Goal: Task Accomplishment & Management: Complete application form

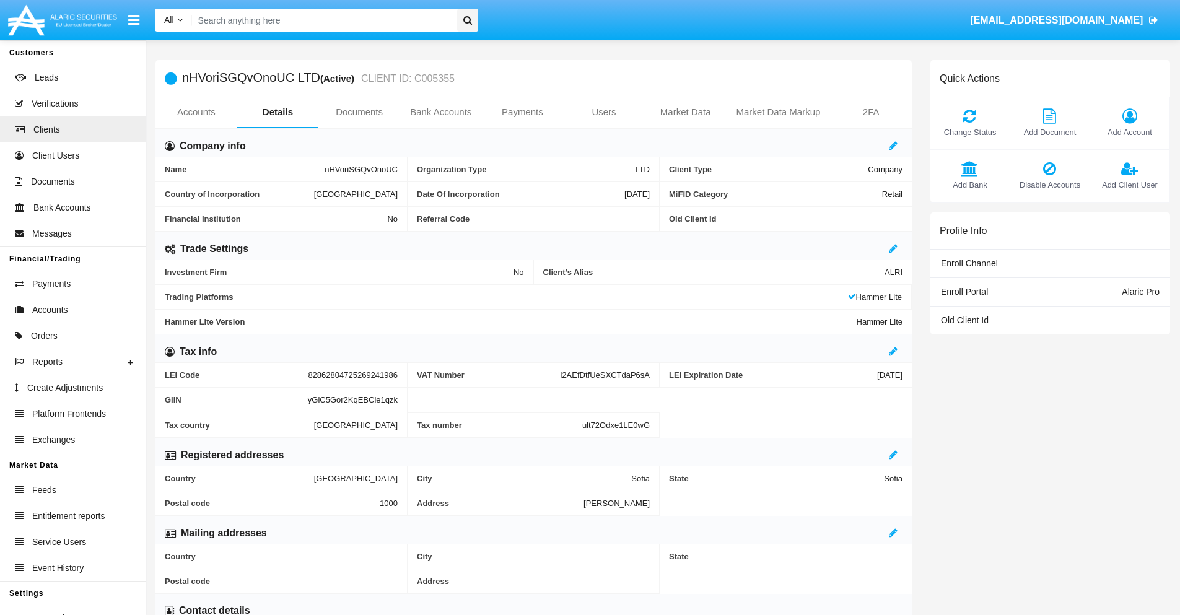
click at [604, 112] on link "Users" at bounding box center [604, 112] width 82 height 30
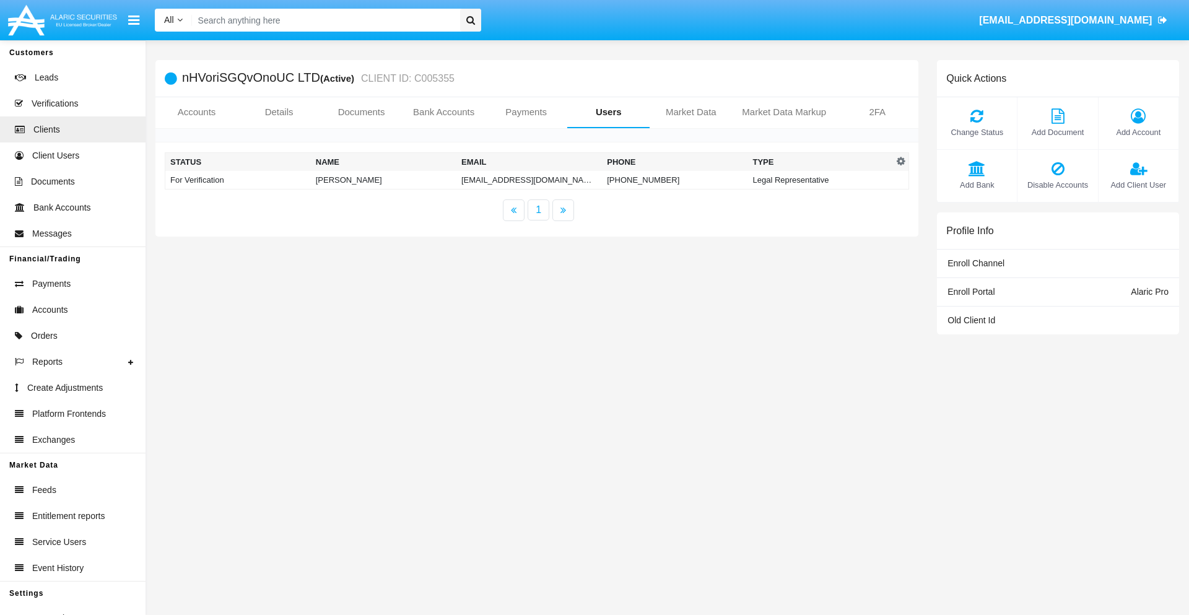
click at [529, 180] on td "[EMAIL_ADDRESS][DOMAIN_NAME]" at bounding box center [530, 180] width 146 height 19
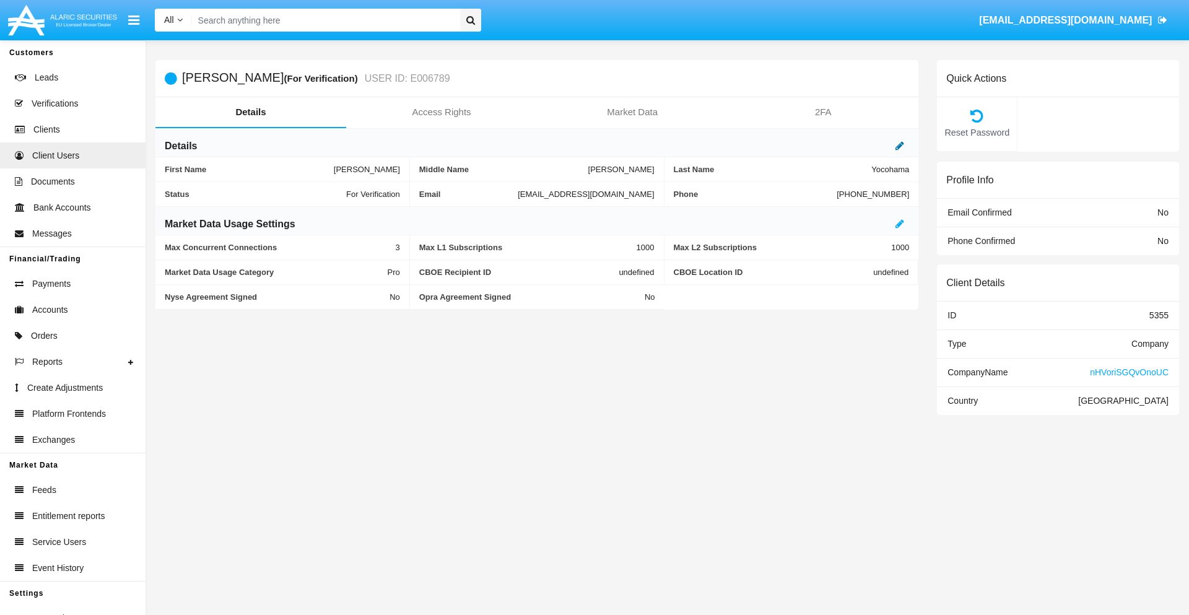
click at [900, 146] on icon at bounding box center [900, 146] width 9 height 10
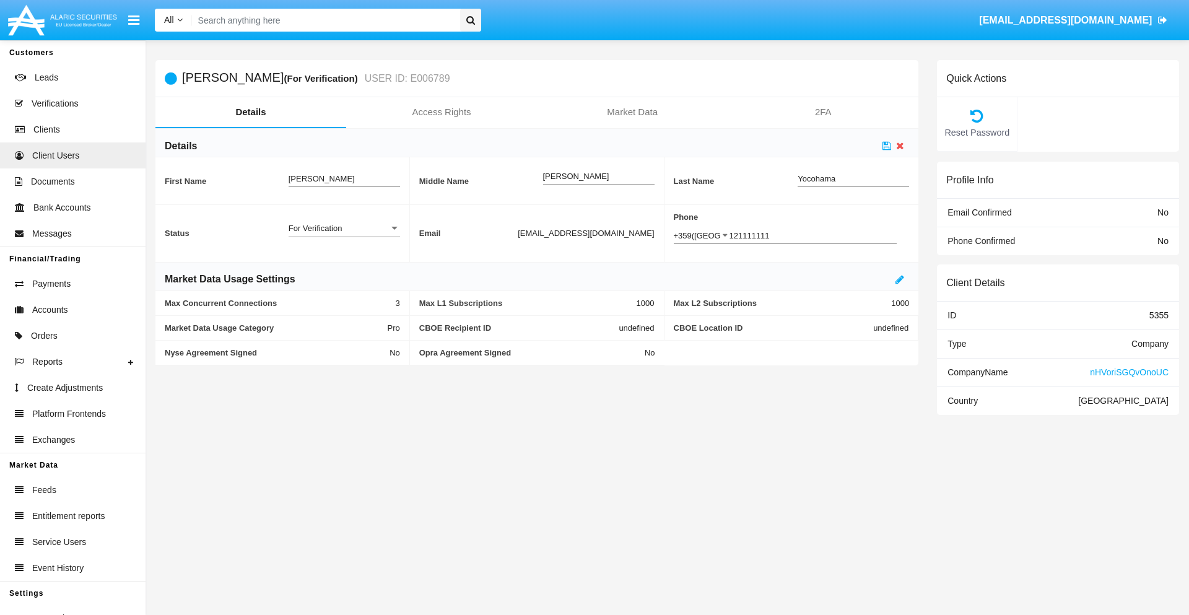
click at [344, 228] on div "For Verification" at bounding box center [339, 228] width 100 height 11
click at [344, 235] on span "Verified" at bounding box center [345, 235] width 112 height 24
click at [887, 146] on icon at bounding box center [887, 146] width 9 height 10
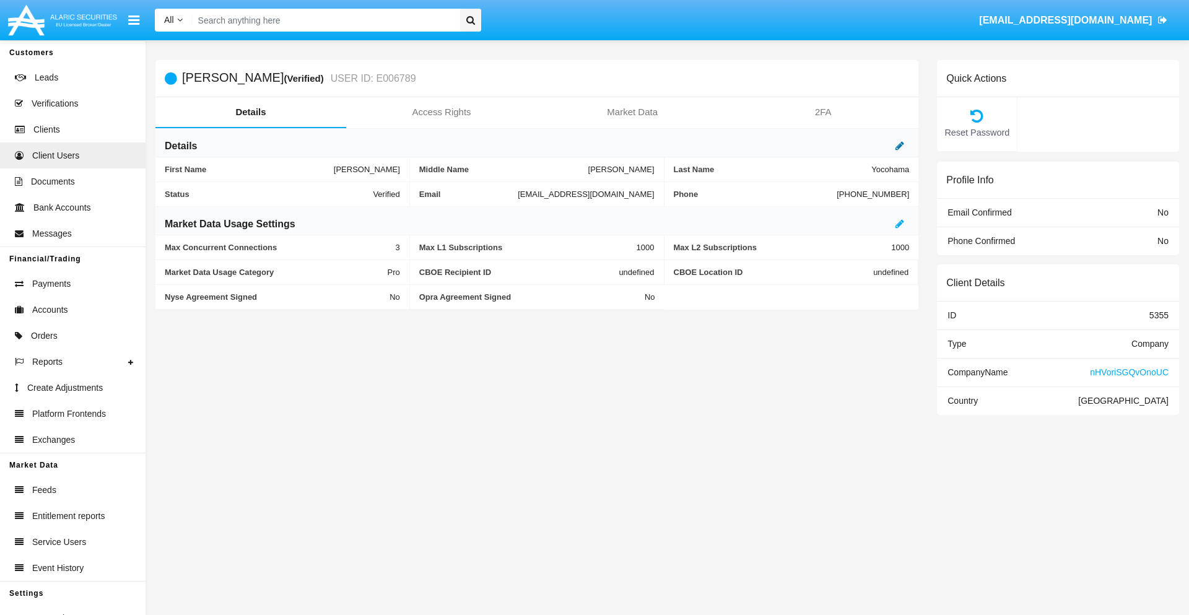
click at [900, 146] on icon at bounding box center [900, 146] width 9 height 10
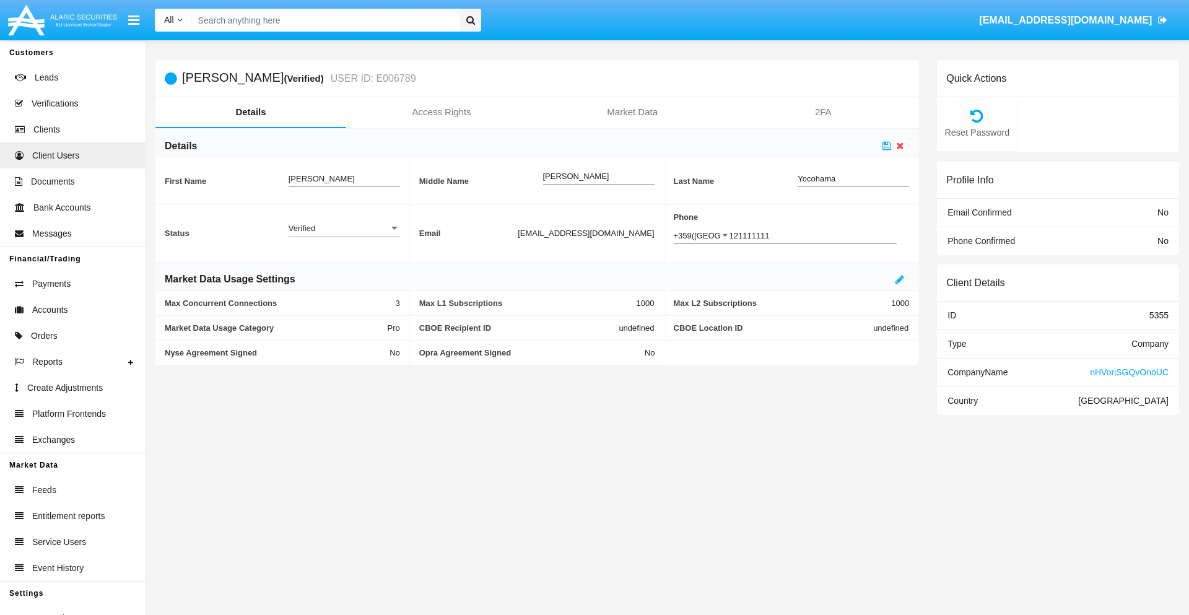
click at [344, 228] on div "Verified" at bounding box center [339, 228] width 100 height 11
click at [344, 235] on span "Active" at bounding box center [345, 235] width 112 height 24
click at [887, 146] on icon at bounding box center [887, 146] width 9 height 10
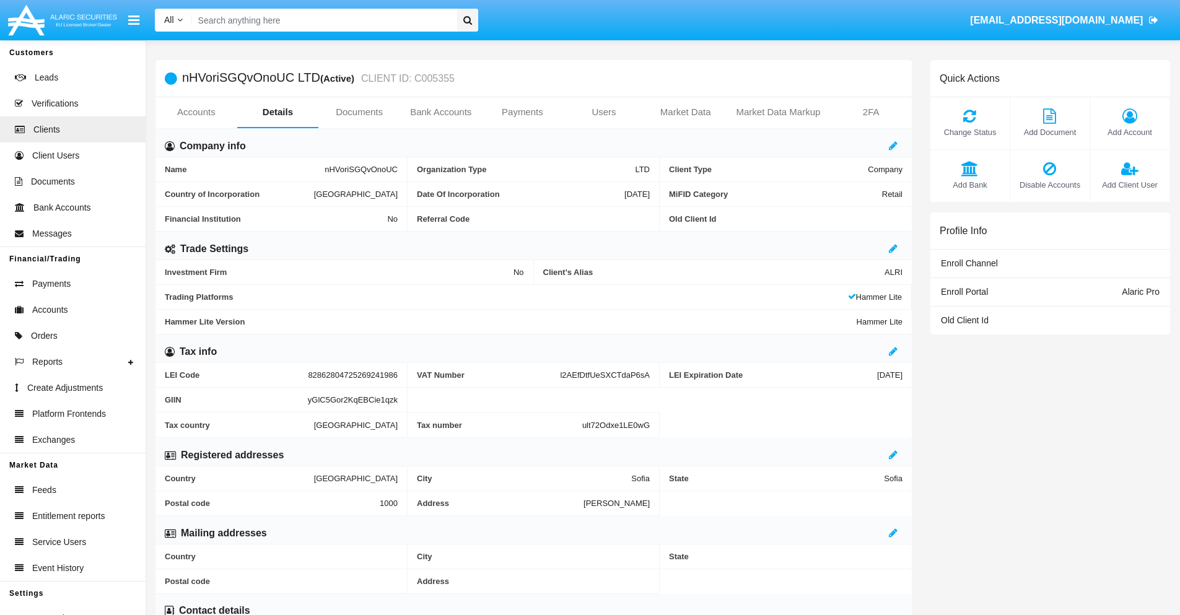
click at [1129, 185] on span "Add Client User" at bounding box center [1130, 185] width 67 height 12
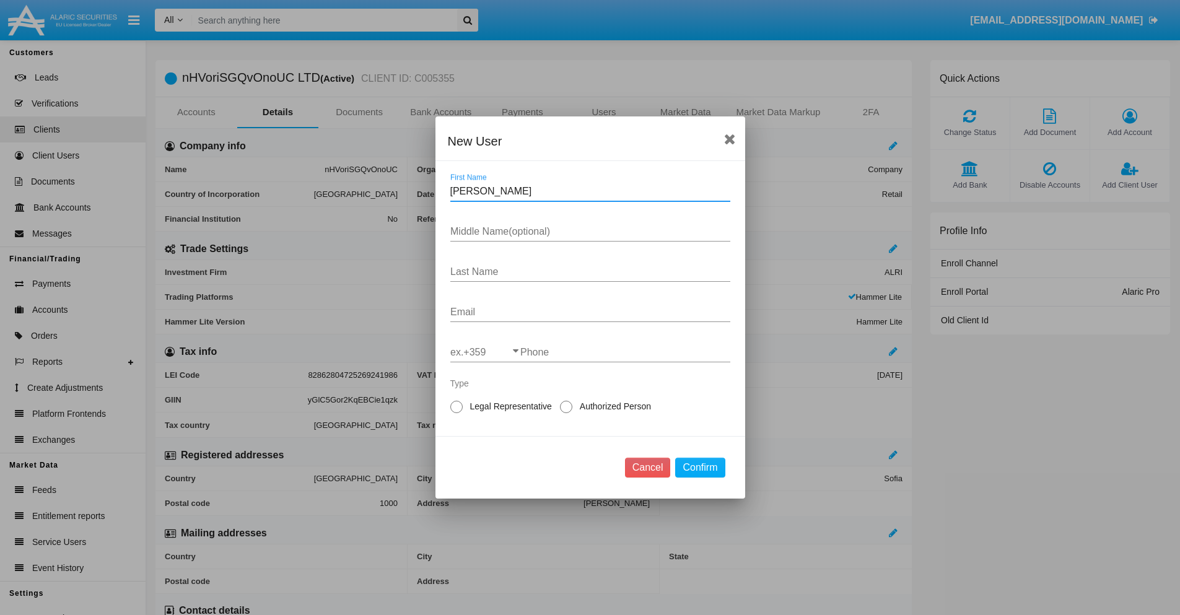
type input "Rosendo"
type input "Hyun"
type input "Runolfsdottir"
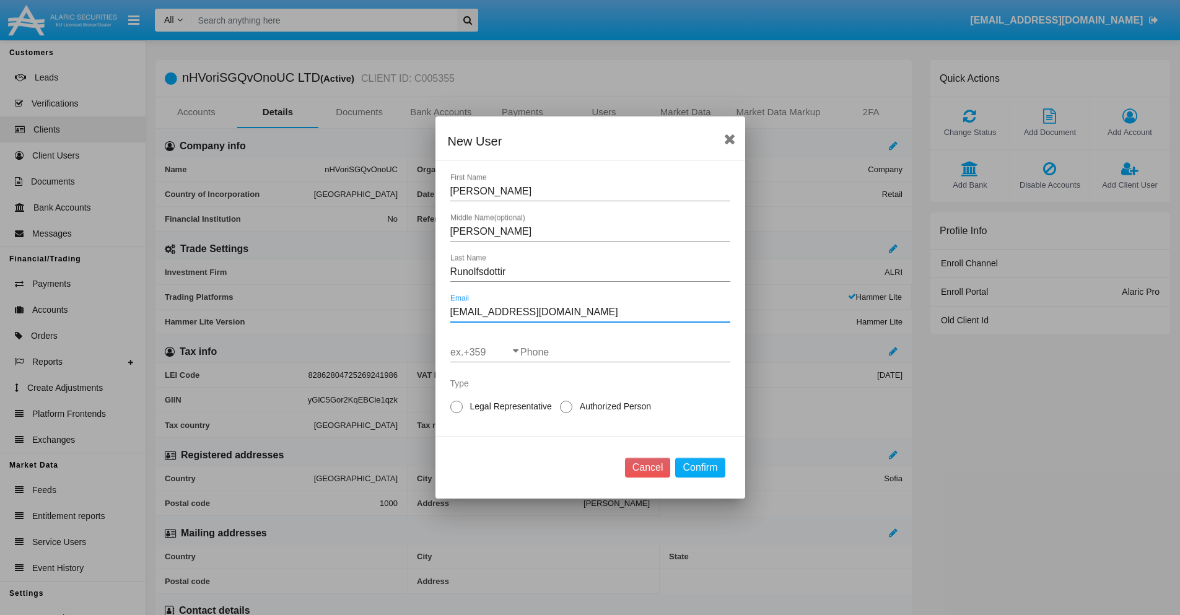
type input "ftl.o10@1h4nlum-w1bl6044.sg"
click at [485, 353] on input "ex.+359" at bounding box center [485, 352] width 70 height 11
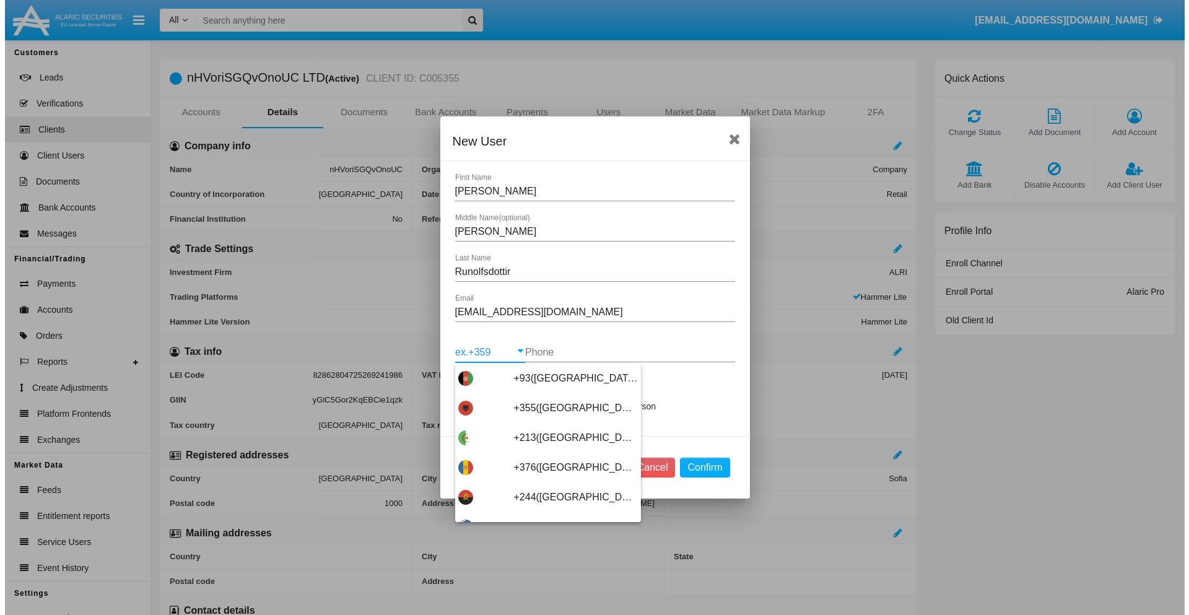
scroll to position [6592, 0]
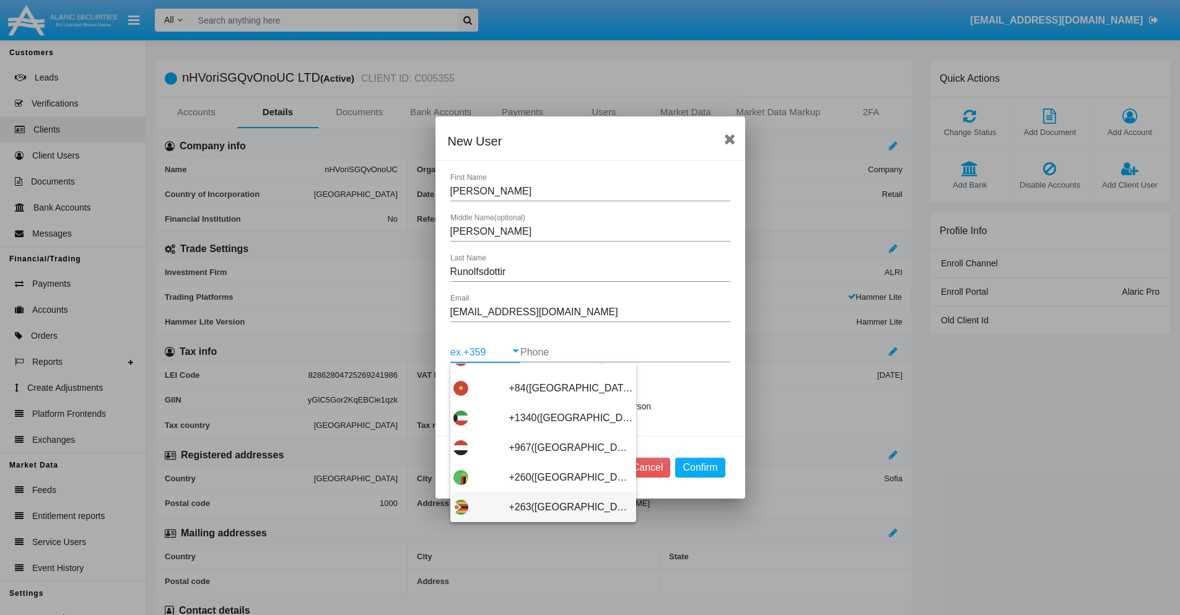
click at [538, 507] on span "+263(Zimbabwe)" at bounding box center [571, 508] width 124 height 30
type input "+263([GEOGRAPHIC_DATA])"
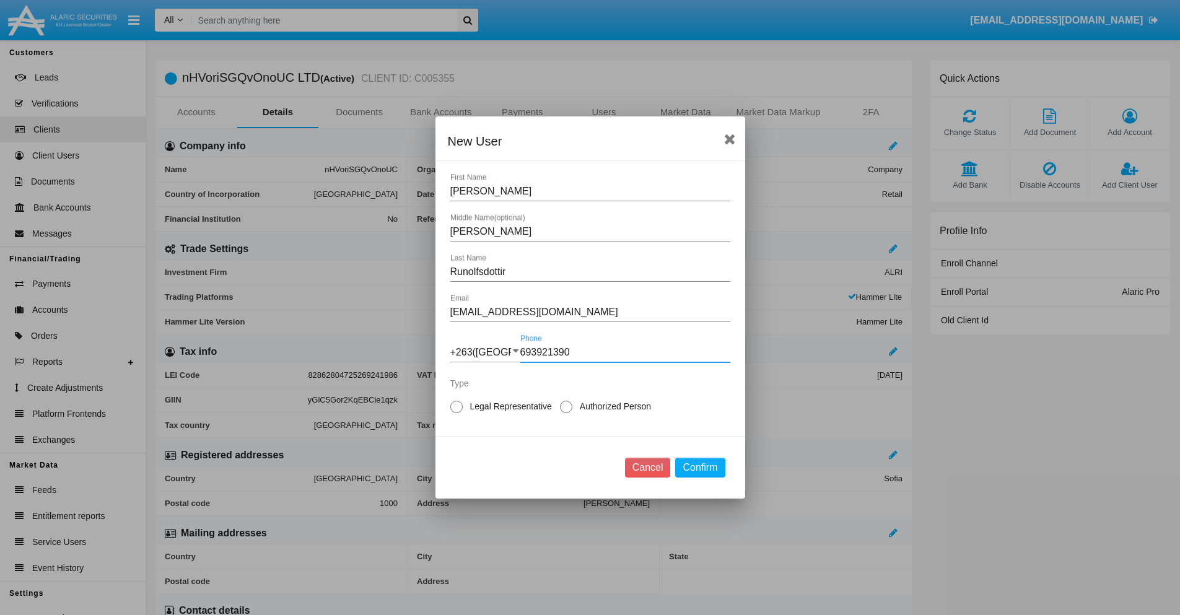
type input "693921390"
click at [613, 406] on span "Authorized Person" at bounding box center [613, 406] width 82 height 13
click at [566, 413] on input "Authorized Person" at bounding box center [566, 413] width 1 height 1
radio input "true"
click at [700, 468] on button "Confirm" at bounding box center [700, 468] width 50 height 20
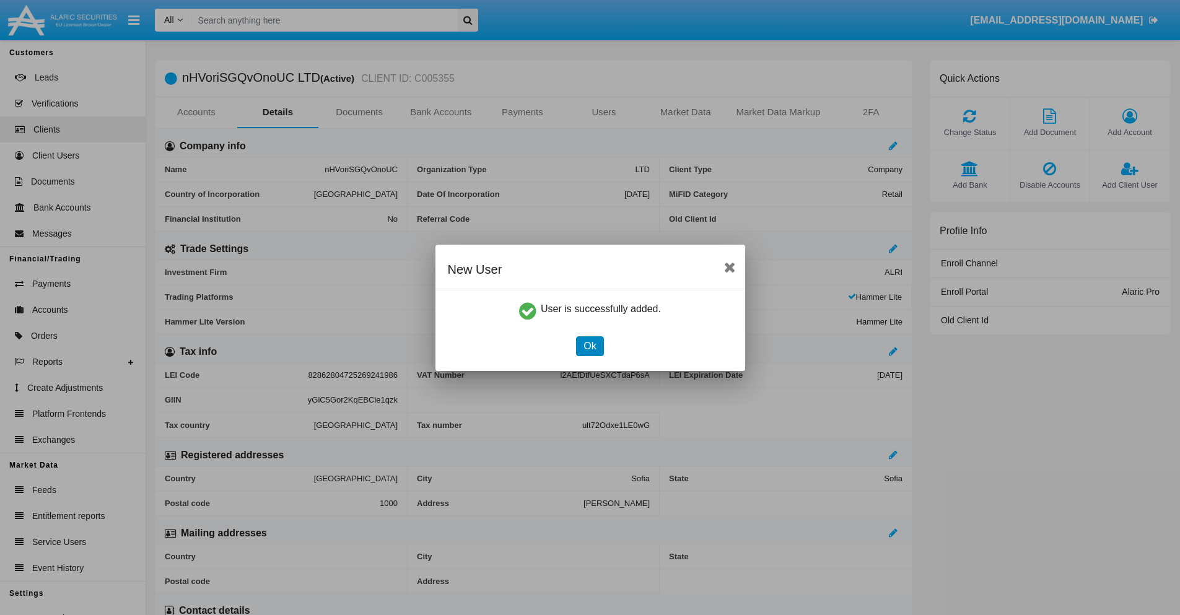
click at [590, 346] on button "Ok" at bounding box center [589, 346] width 27 height 20
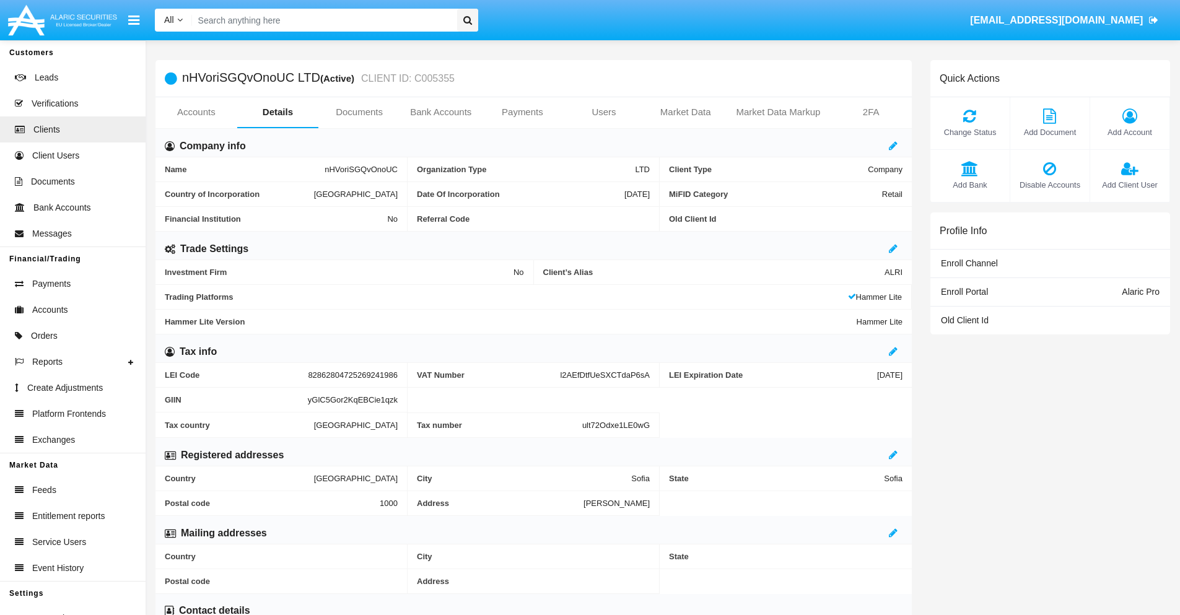
click at [1129, 185] on span "Add Client User" at bounding box center [1130, 185] width 67 height 12
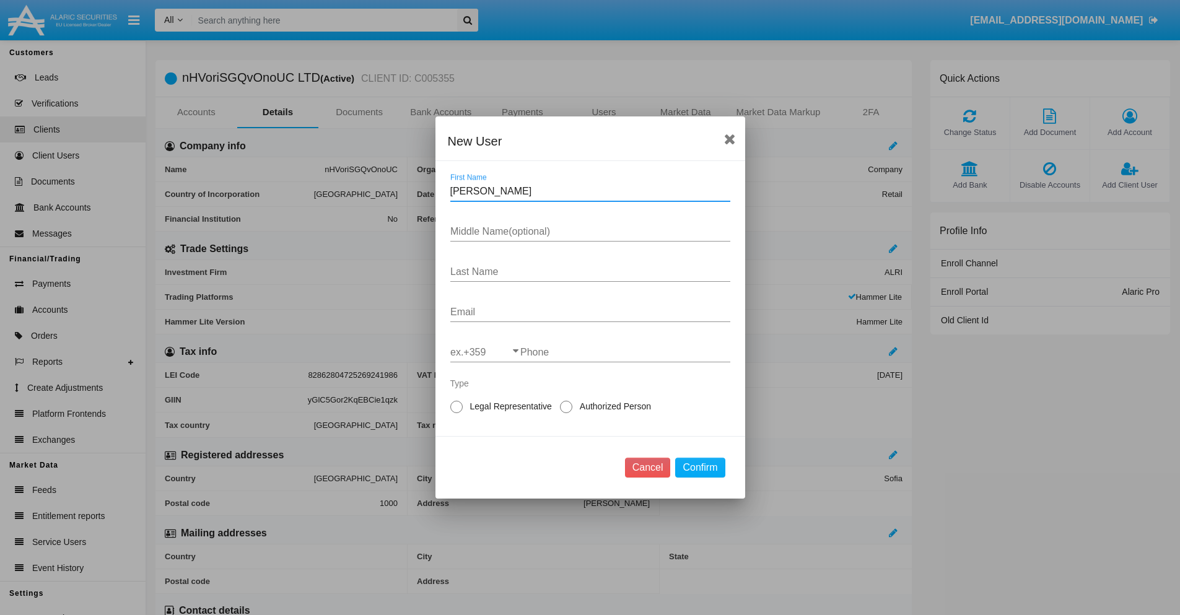
type input "Woodrow"
type input "Cheryle"
type input "Blick"
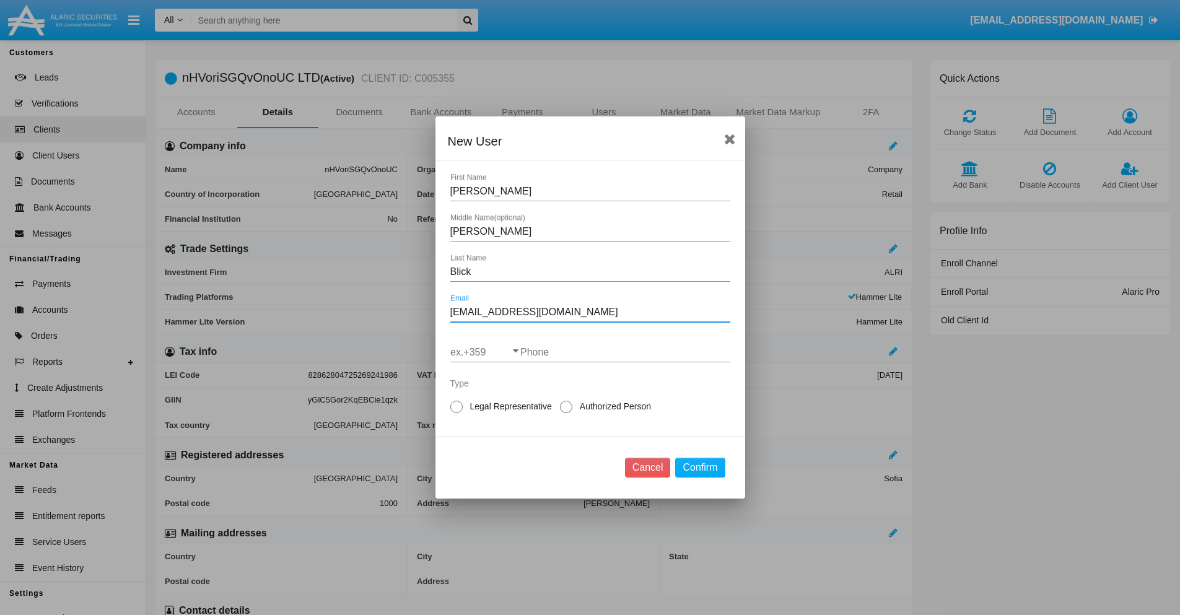
type input "14l.zoej@eozjthcv.net"
click at [485, 353] on input "ex.+359" at bounding box center [485, 352] width 70 height 11
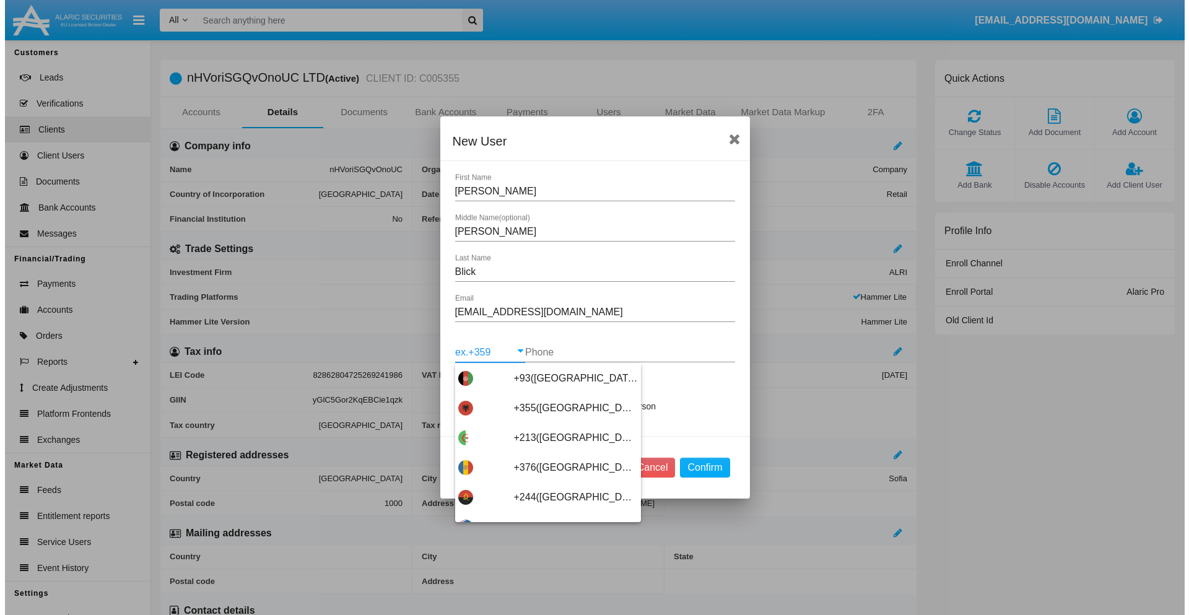
scroll to position [6592, 0]
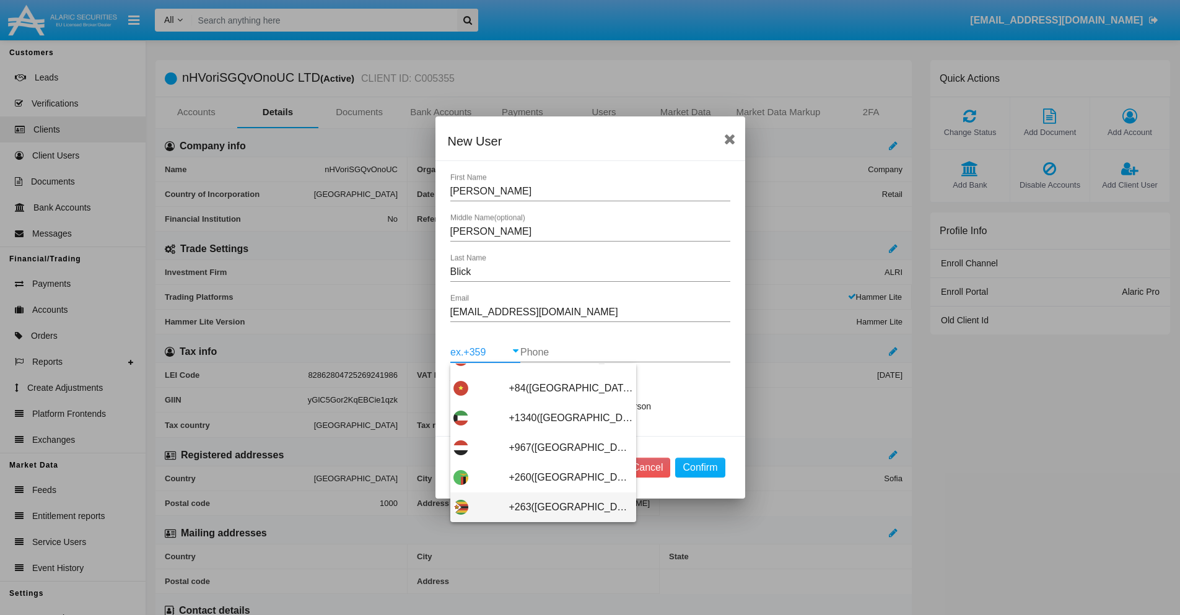
click at [538, 507] on span "+263(Zimbabwe)" at bounding box center [571, 508] width 124 height 30
type input "+263(Zimbabwe)"
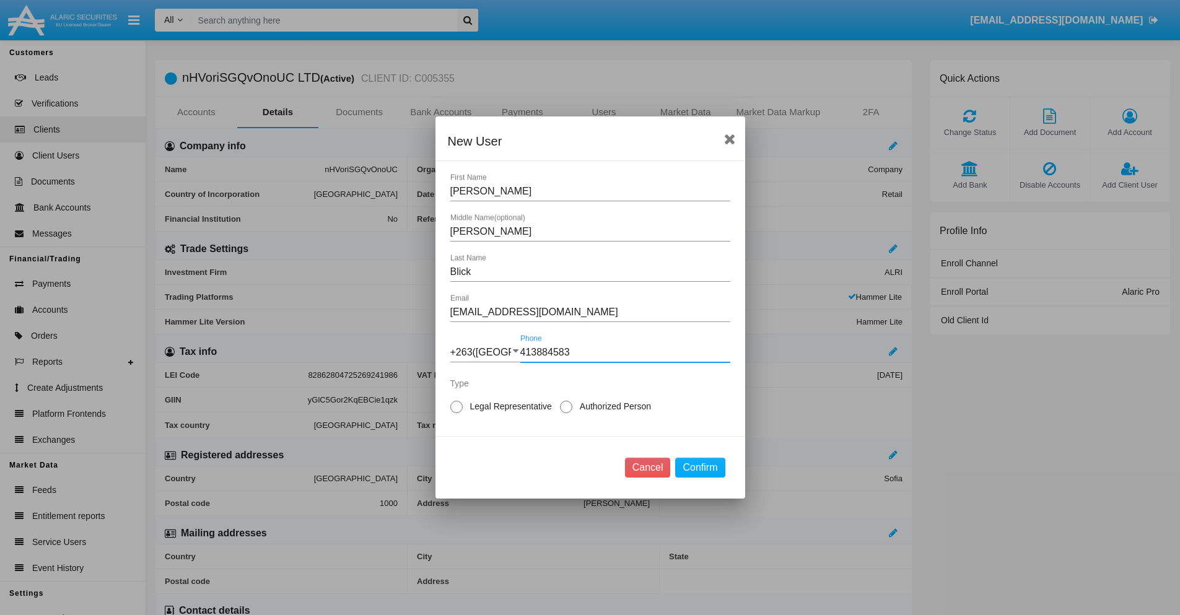
type input "413884583"
click at [509, 406] on span "Legal Representative" at bounding box center [509, 406] width 92 height 13
click at [457, 413] on input "Legal Representative" at bounding box center [456, 413] width 1 height 1
radio input "true"
click at [700, 468] on button "Confirm" at bounding box center [700, 468] width 50 height 20
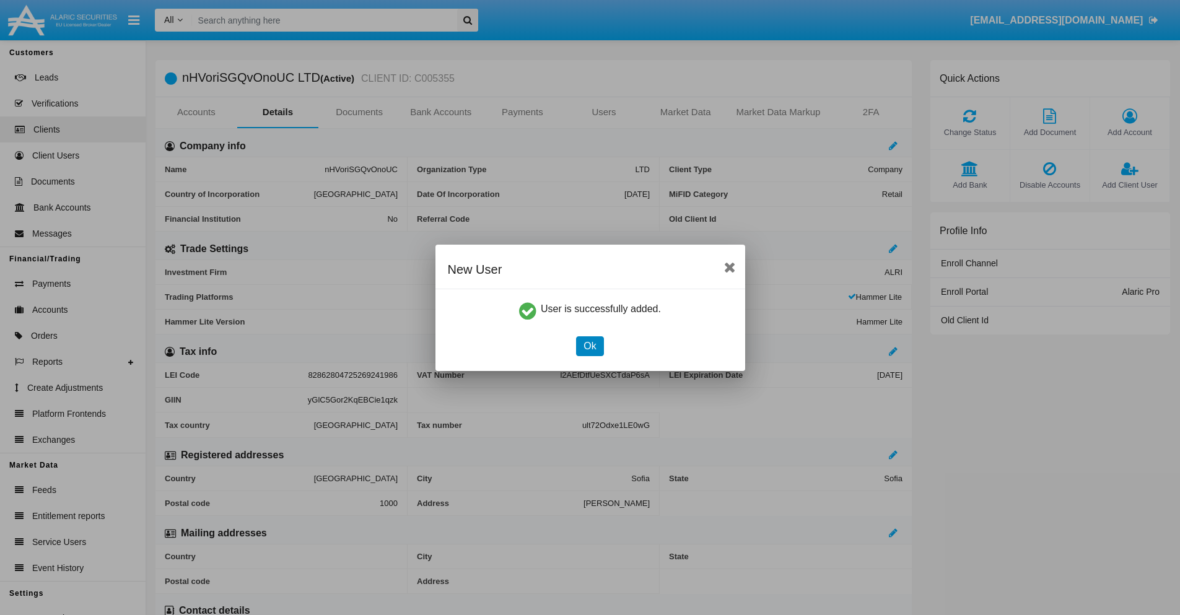
click at [590, 346] on button "Ok" at bounding box center [589, 346] width 27 height 20
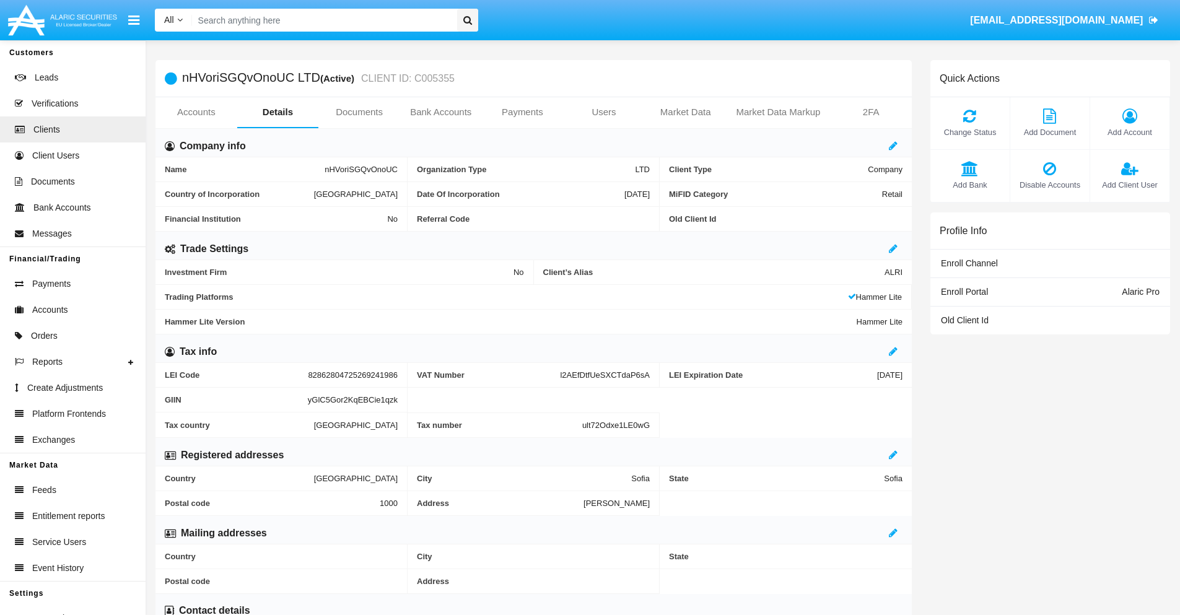
click at [604, 112] on link "Users" at bounding box center [604, 112] width 82 height 30
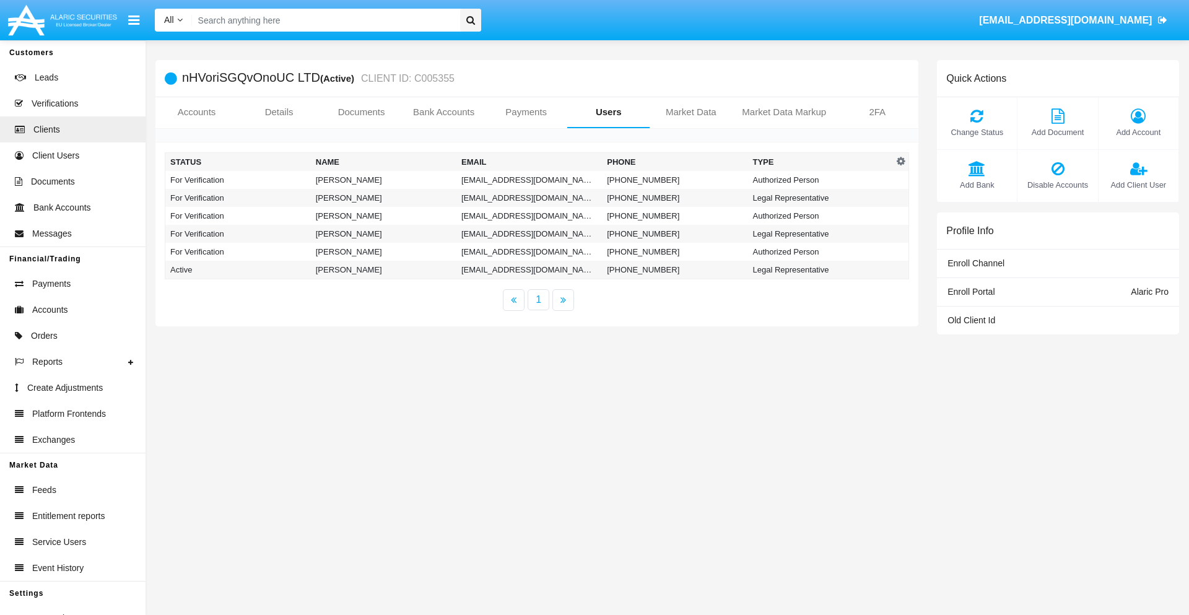
click at [529, 180] on td "o3w5.k@ftadb.edu" at bounding box center [530, 180] width 146 height 18
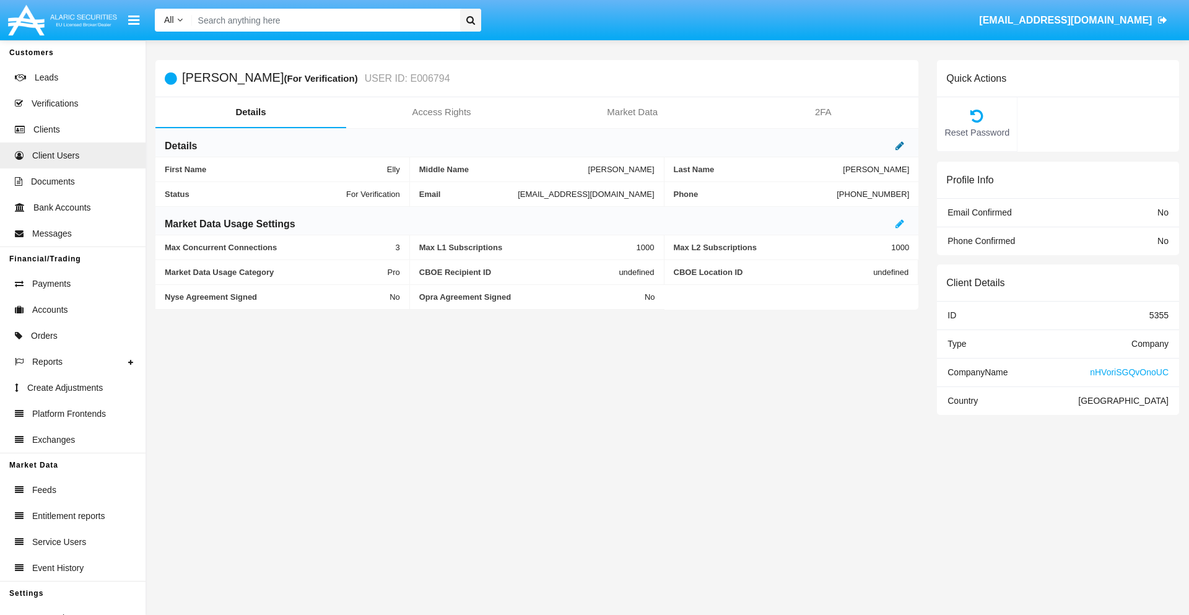
click at [900, 146] on icon at bounding box center [900, 146] width 9 height 10
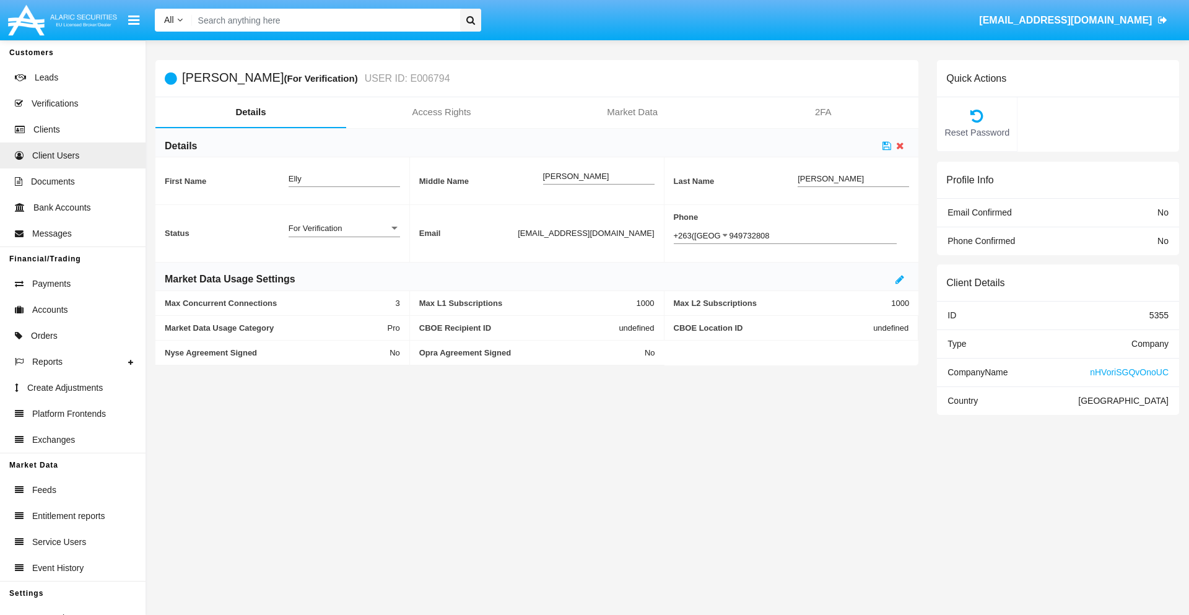
click at [344, 228] on div "For Verification" at bounding box center [339, 228] width 100 height 11
click at [344, 235] on span "Verified" at bounding box center [335, 235] width 92 height 24
click at [887, 146] on icon at bounding box center [887, 146] width 9 height 10
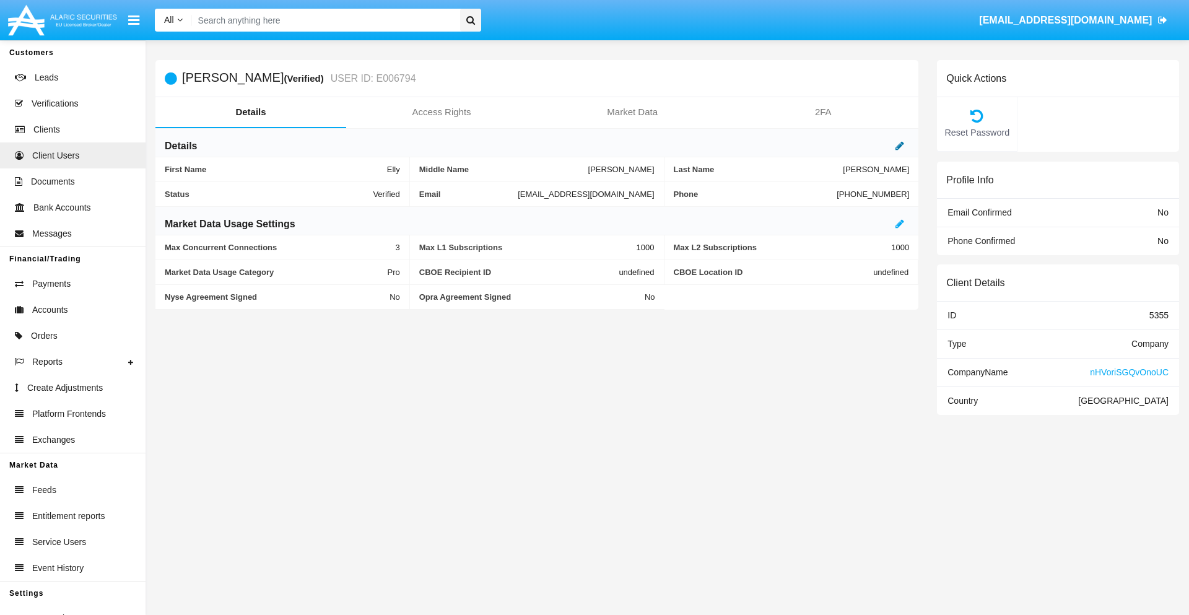
click at [900, 146] on icon at bounding box center [900, 146] width 9 height 10
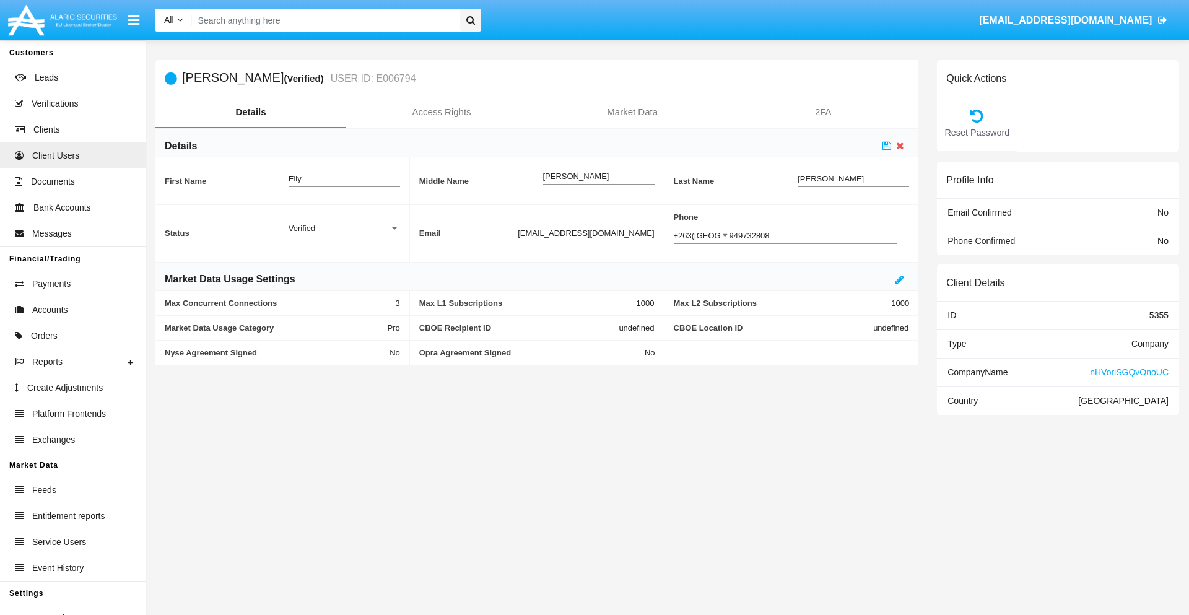
click at [344, 228] on div "Verified" at bounding box center [339, 228] width 100 height 11
click at [344, 235] on span "Active" at bounding box center [335, 235] width 92 height 24
click at [887, 146] on icon at bounding box center [887, 146] width 9 height 10
